Goal: Task Accomplishment & Management: Manage account settings

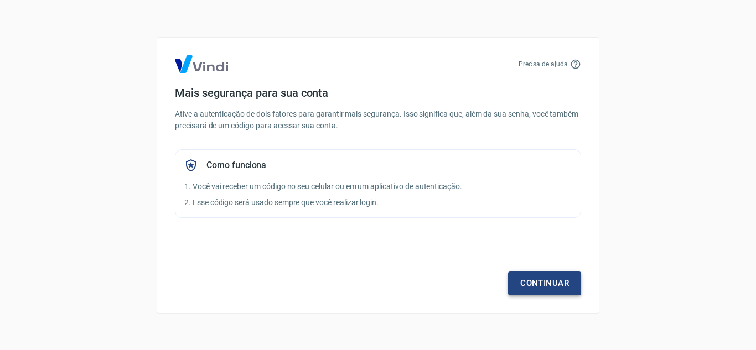
click at [535, 272] on link "Continuar" at bounding box center [544, 283] width 73 height 23
